Goal: Information Seeking & Learning: Learn about a topic

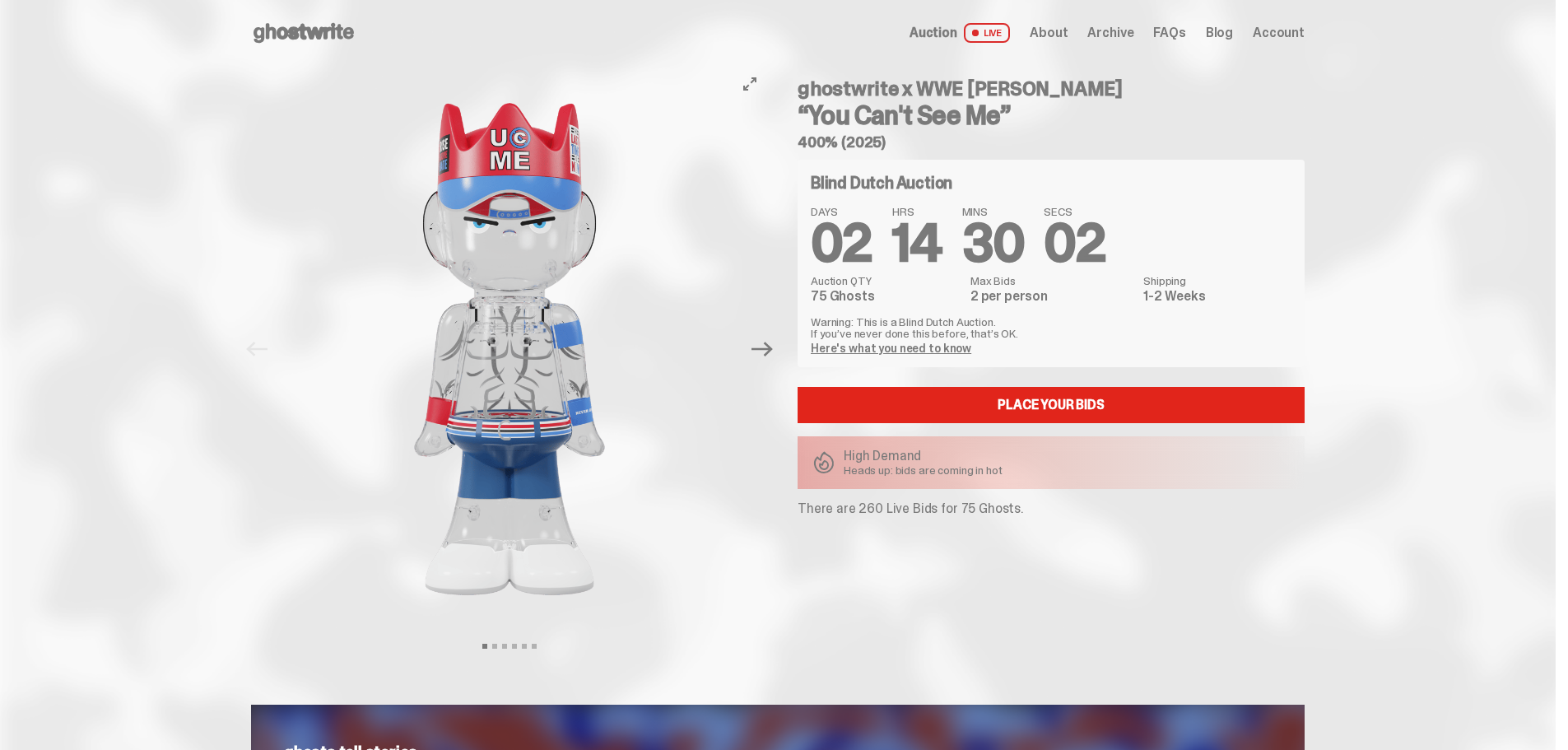
click at [757, 362] on button "Next" at bounding box center [763, 349] width 37 height 37
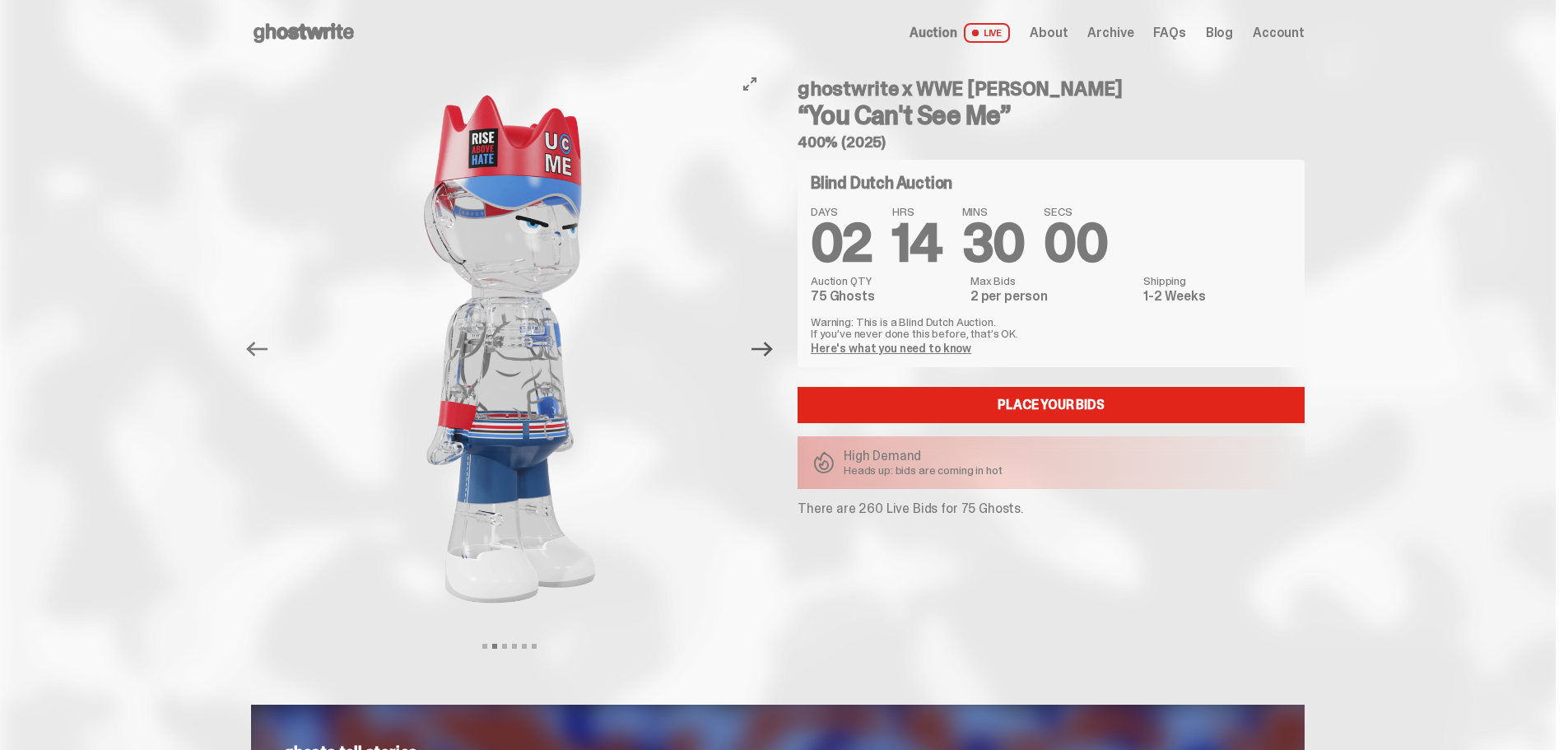
click at [766, 349] on icon "Next" at bounding box center [762, 348] width 21 height 14
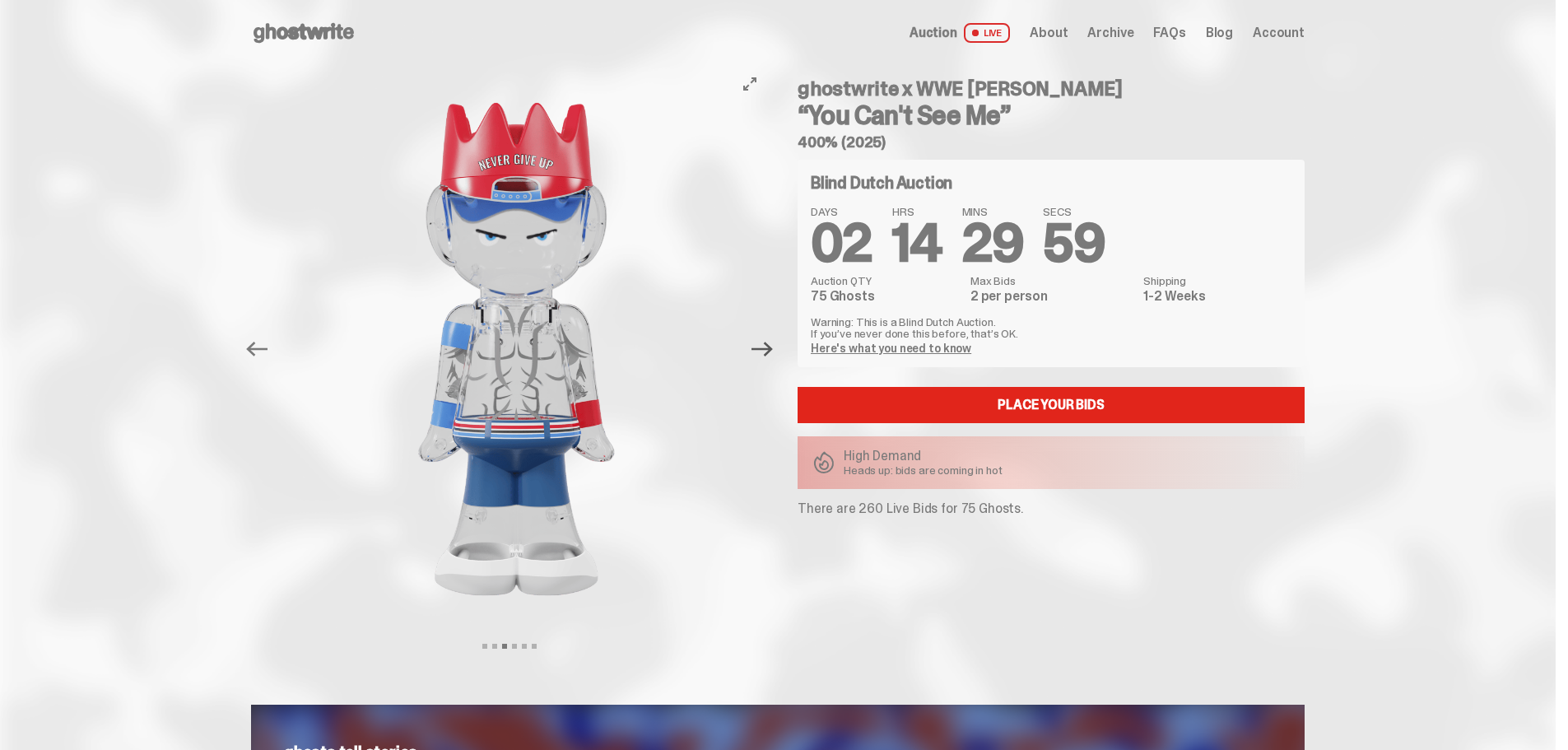
click at [766, 349] on icon "Next" at bounding box center [762, 348] width 21 height 14
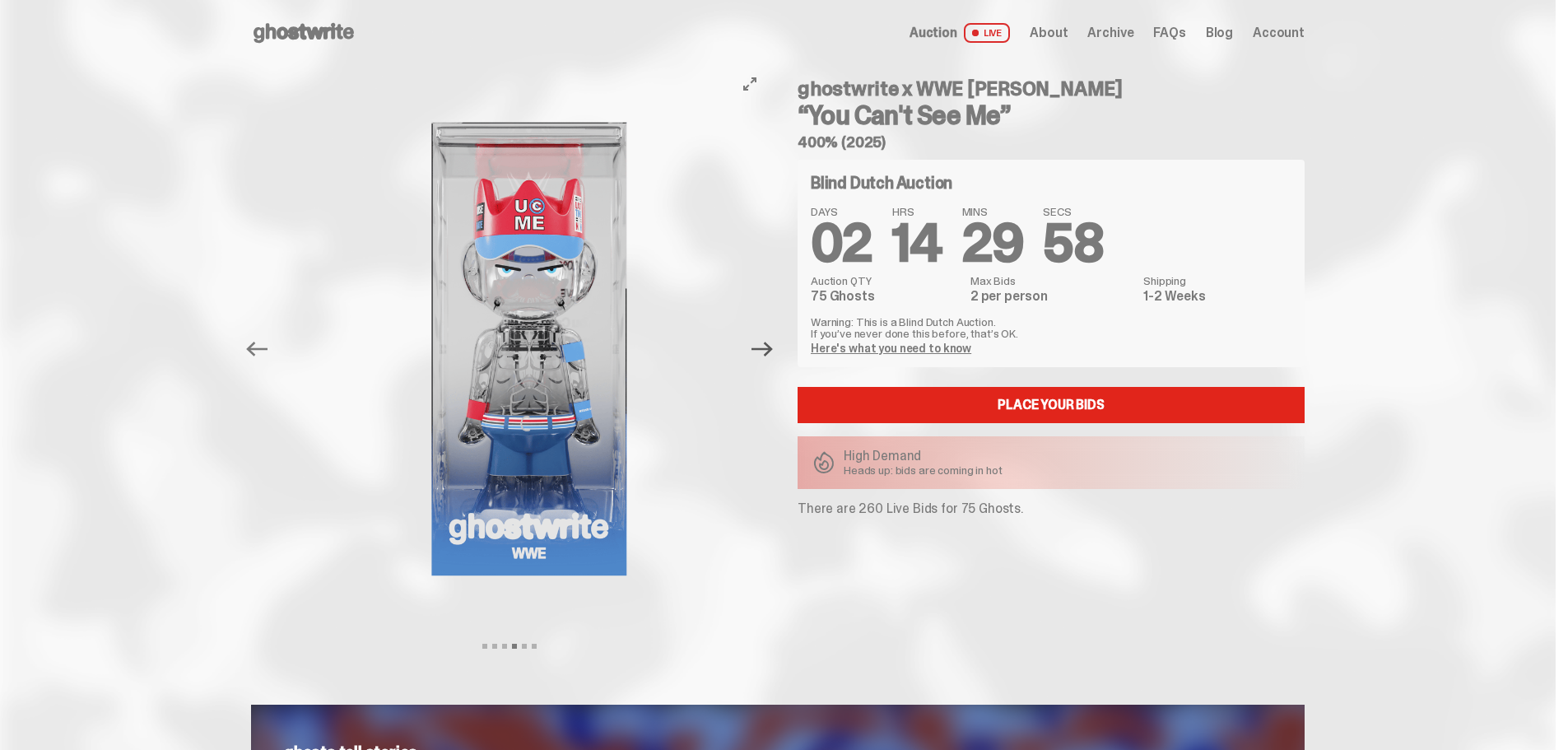
click at [766, 349] on icon "Next" at bounding box center [762, 348] width 21 height 14
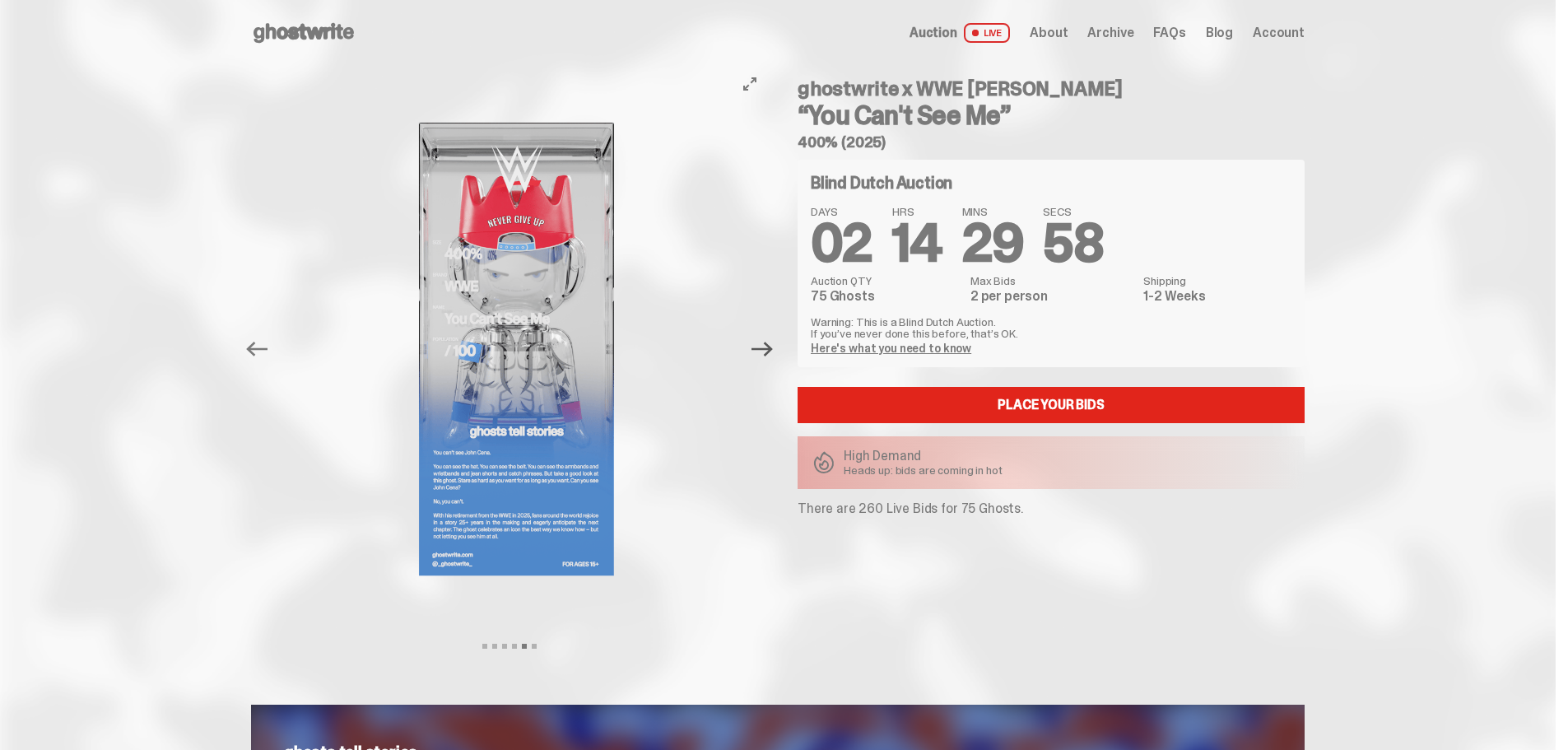
click at [766, 349] on icon "Next" at bounding box center [762, 348] width 21 height 14
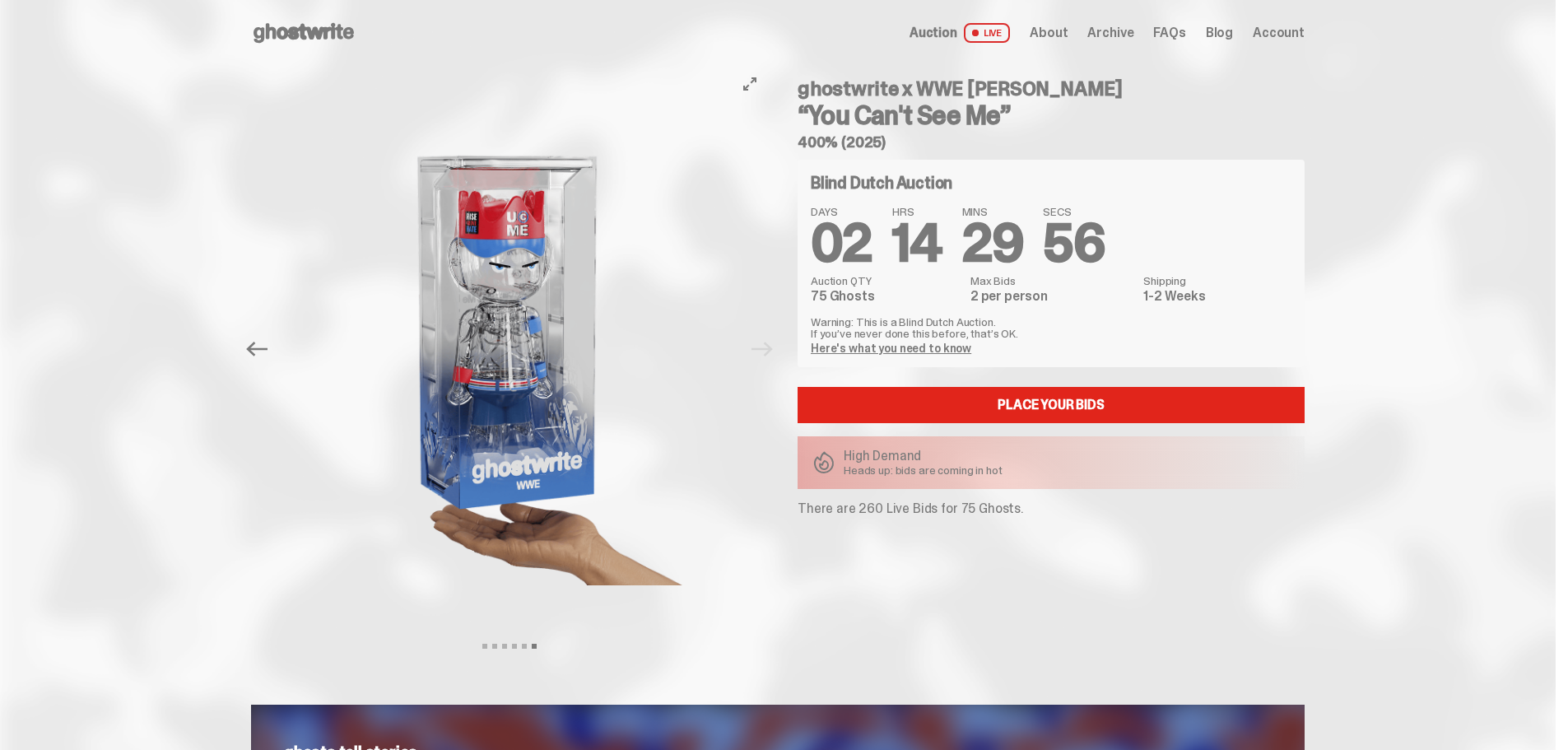
click at [766, 349] on div at bounding box center [509, 348] width 517 height 566
drag, startPoint x: 813, startPoint y: 138, endPoint x: 847, endPoint y: 141, distance: 34.1
click at [847, 141] on h5 "400% (2025)" at bounding box center [1051, 142] width 507 height 14
click at [802, 208] on div "ghostwrite x WWE [PERSON_NAME] “You Can't See Me” 400% (2025) Blind Dutch Aucti…" at bounding box center [1041, 348] width 527 height 566
click at [808, 137] on h5 "400% (2025)" at bounding box center [1051, 142] width 507 height 14
